Goal: Information Seeking & Learning: Check status

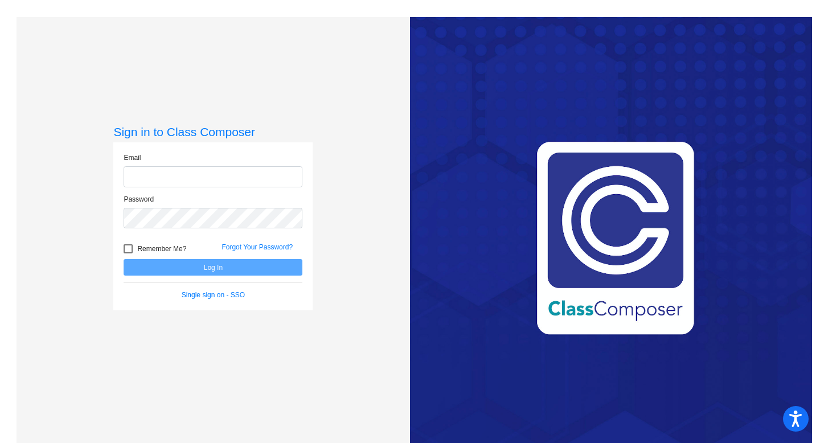
type input "[EMAIL_ADDRESS][DOMAIN_NAME]"
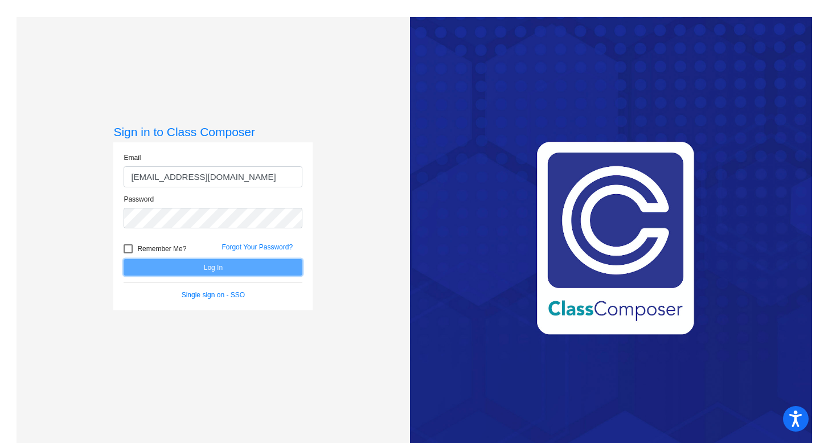
click at [152, 266] on button "Log In" at bounding box center [213, 267] width 179 height 17
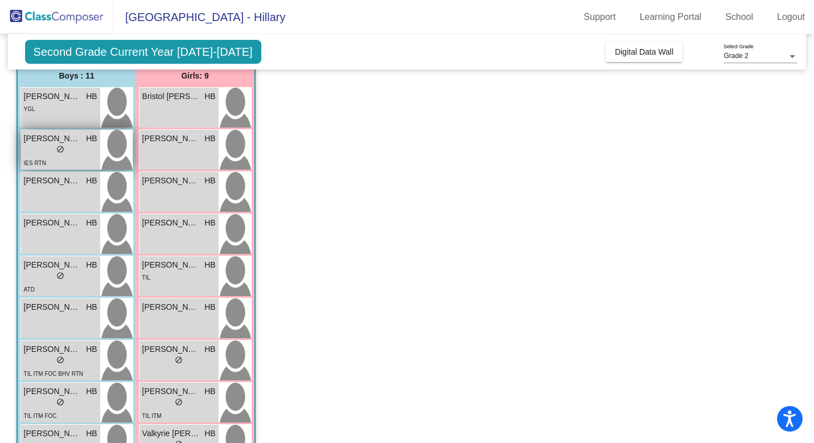
scroll to position [98, 0]
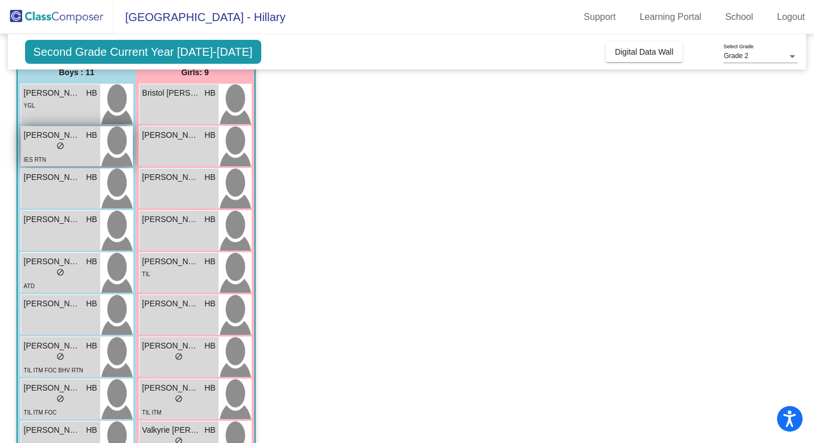
click at [68, 145] on div "lock do_not_disturb_alt" at bounding box center [60, 147] width 73 height 12
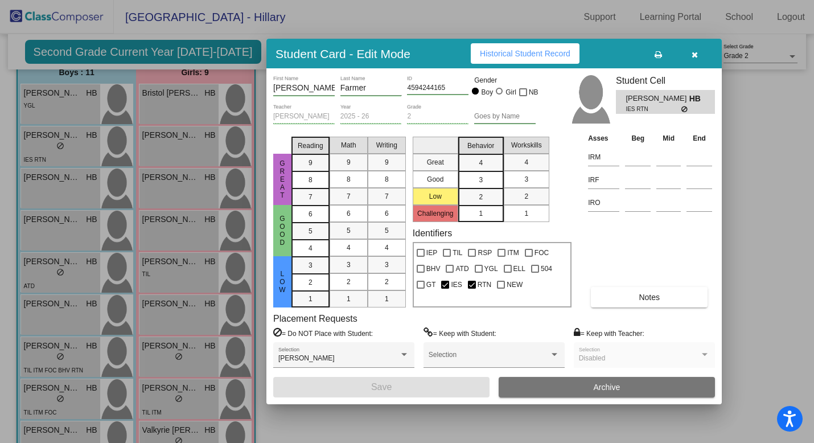
scroll to position [0, 0]
click at [628, 295] on button "Notes" at bounding box center [649, 297] width 117 height 20
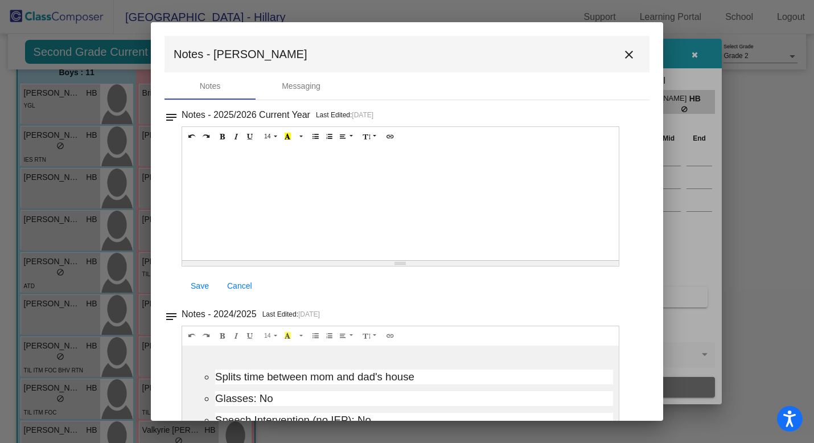
click at [622, 55] on mat-icon "close" at bounding box center [629, 55] width 14 height 14
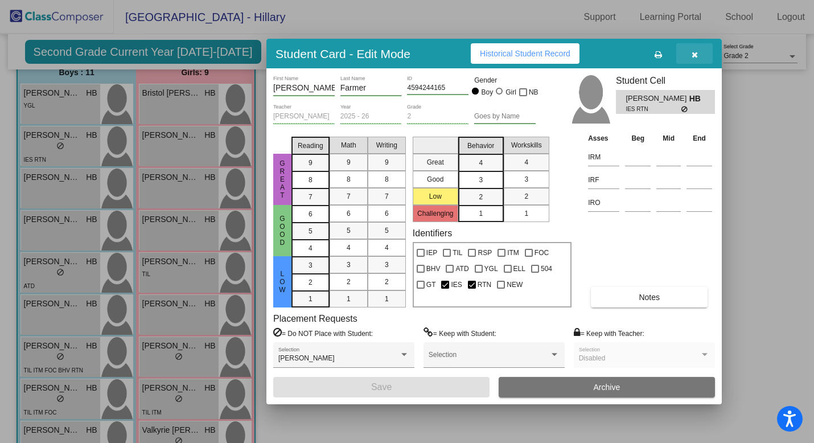
click at [701, 51] on button "button" at bounding box center [694, 53] width 36 height 20
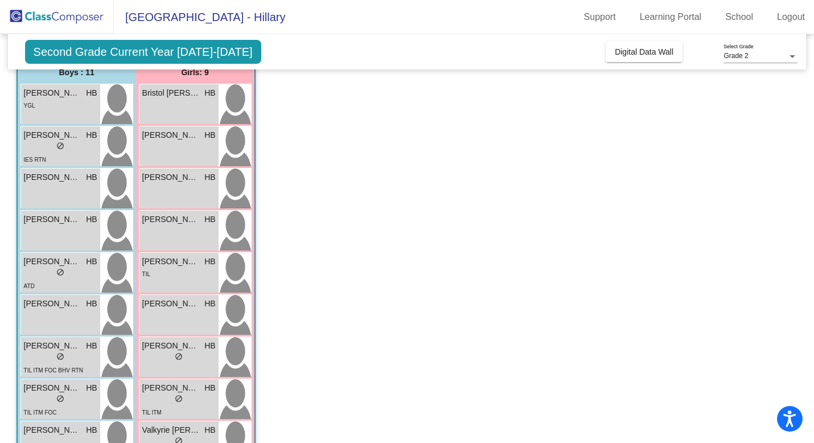
click at [180, 55] on span "Second Grade Current Year [DATE]-[DATE]" at bounding box center [143, 52] width 236 height 24
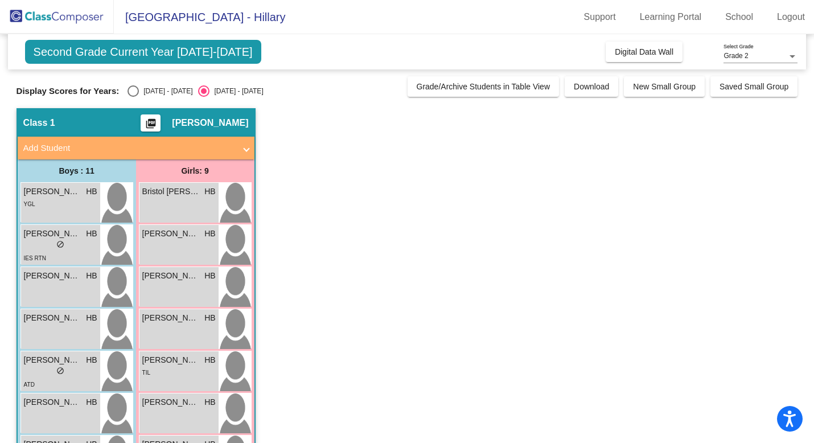
click at [139, 86] on div "[DATE] - [DATE]" at bounding box center [166, 91] width 54 height 10
click at [133, 97] on input "[DATE] - [DATE]" at bounding box center [133, 97] width 1 height 1
radio input "true"
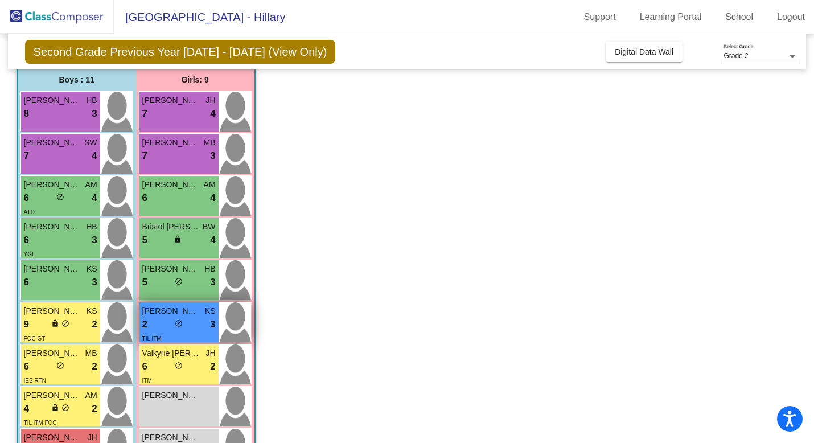
scroll to position [84, 0]
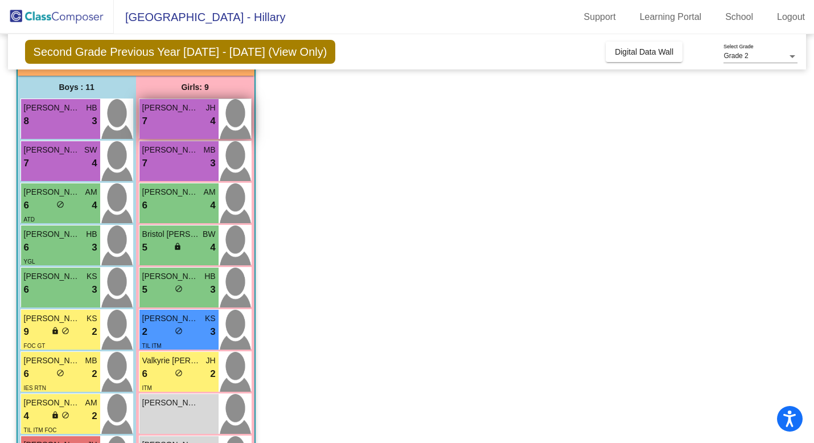
click at [165, 137] on div "[PERSON_NAME] JH 7 lock do_not_disturb_alt 4" at bounding box center [178, 119] width 79 height 40
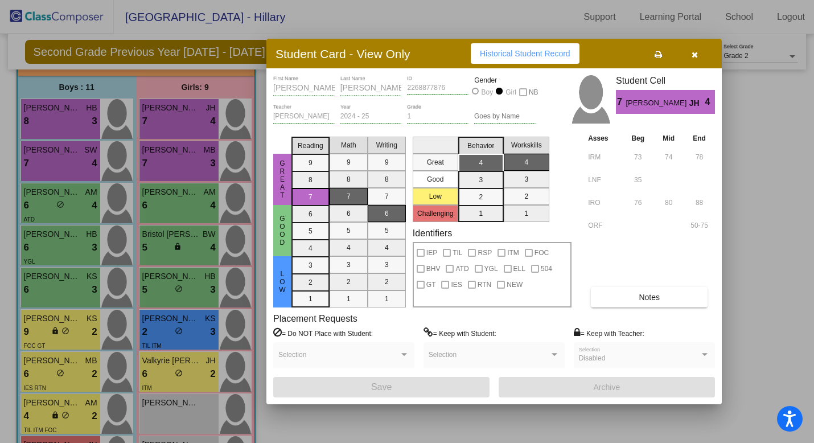
click at [534, 53] on span "Historical Student Record" at bounding box center [525, 53] width 91 height 9
